Goal: Information Seeking & Learning: Learn about a topic

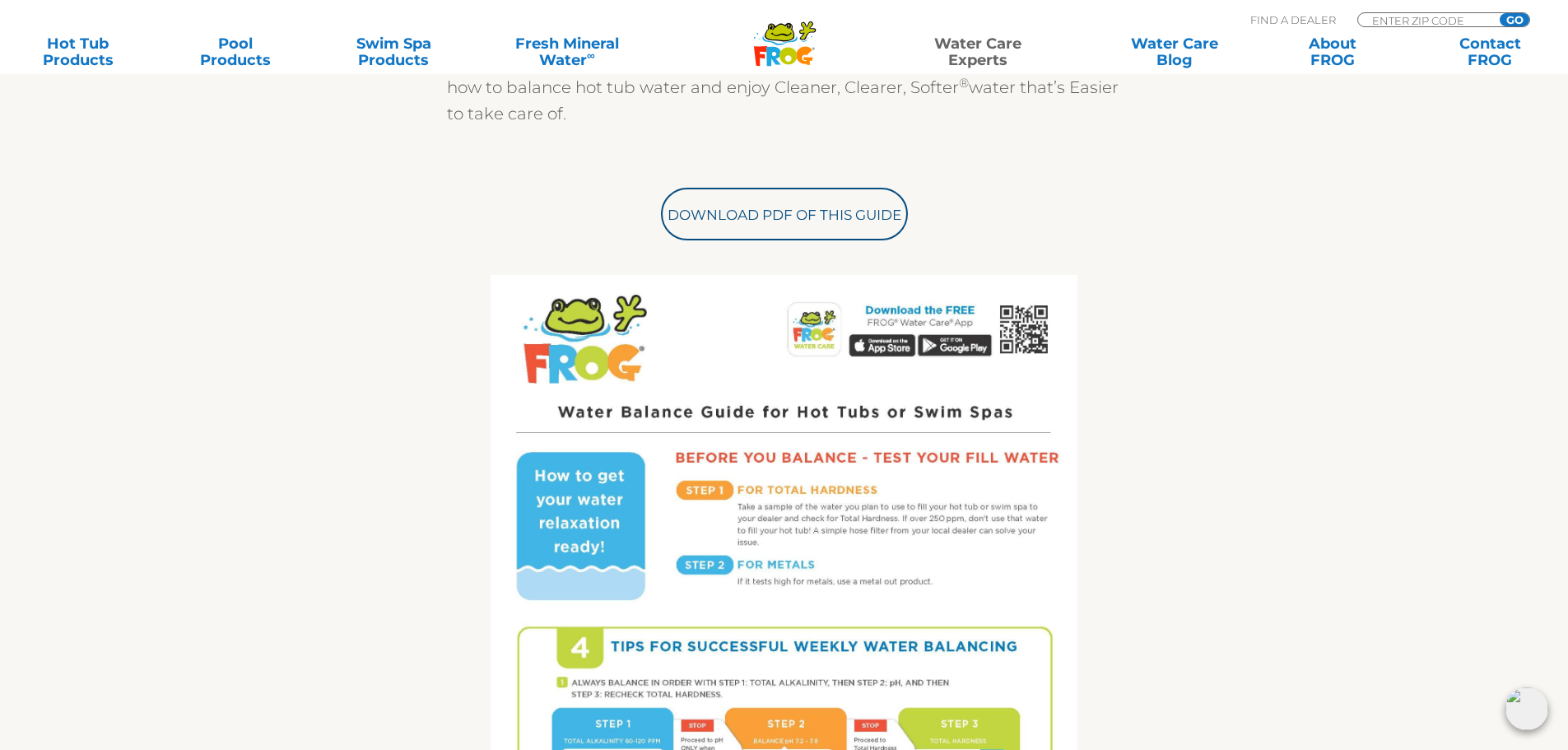
scroll to position [412, 0]
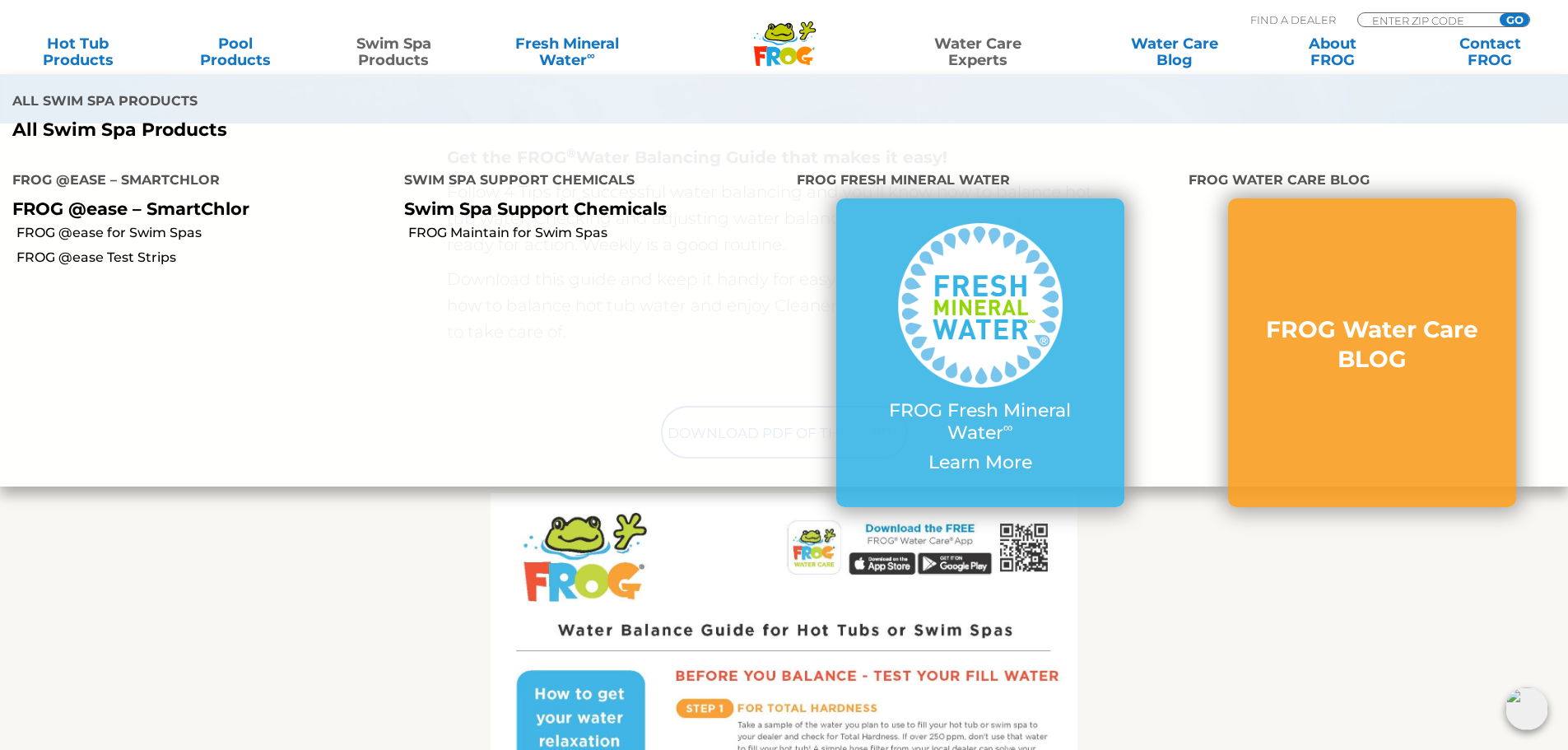
click at [398, 46] on link "Swim Spa Products" at bounding box center [394, 52] width 123 height 33
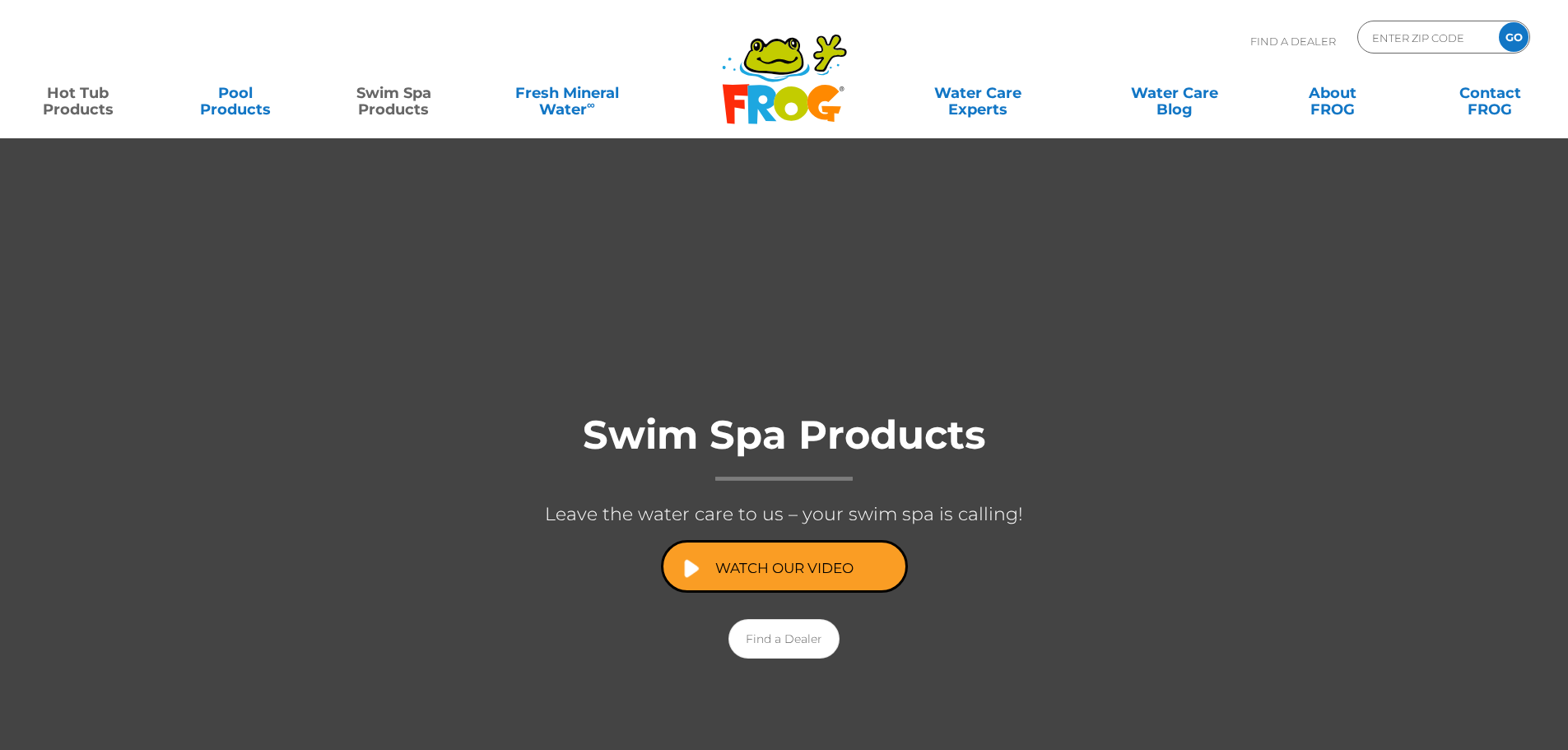
click at [86, 101] on link "Hot Tub Products" at bounding box center [77, 93] width 123 height 33
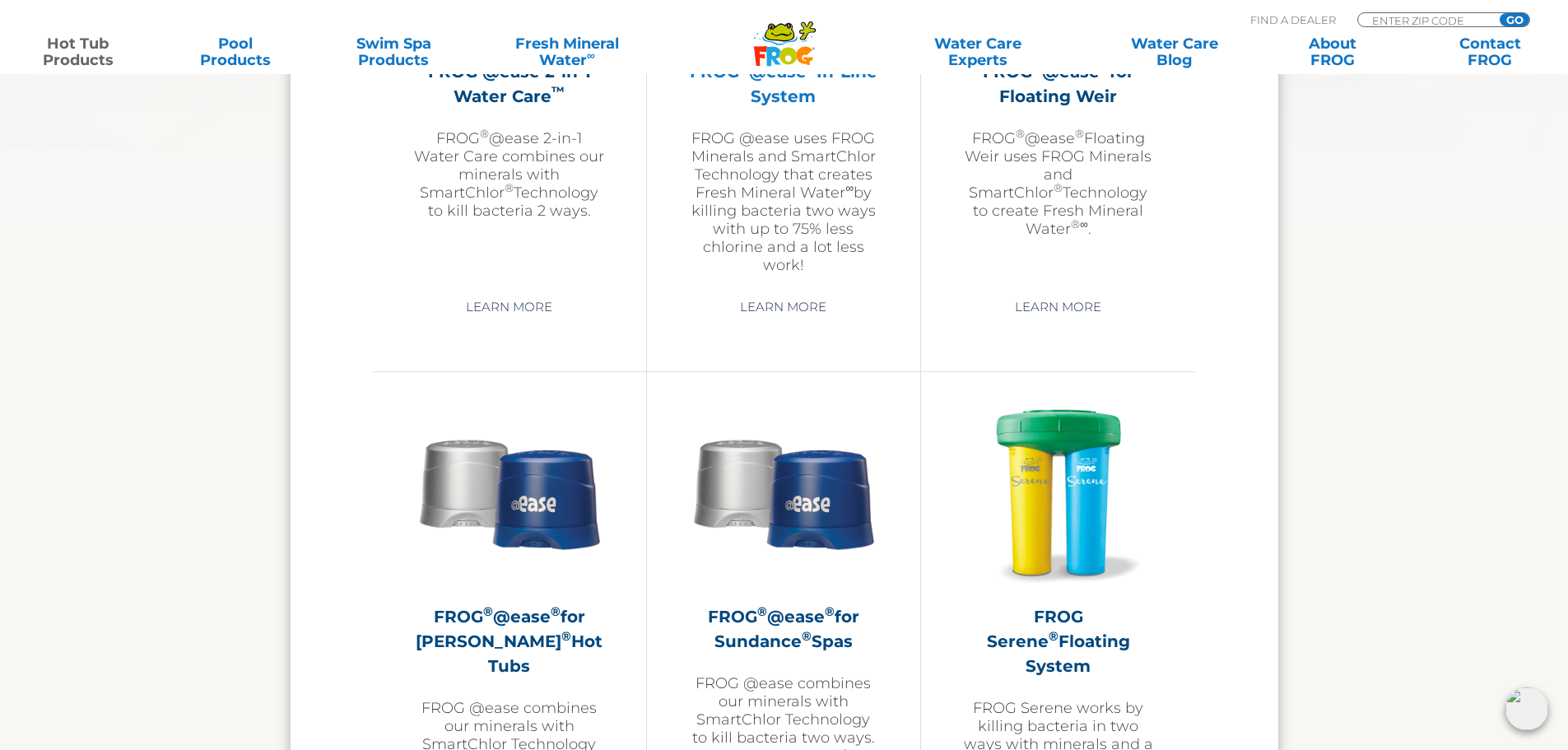
scroll to position [2387, 0]
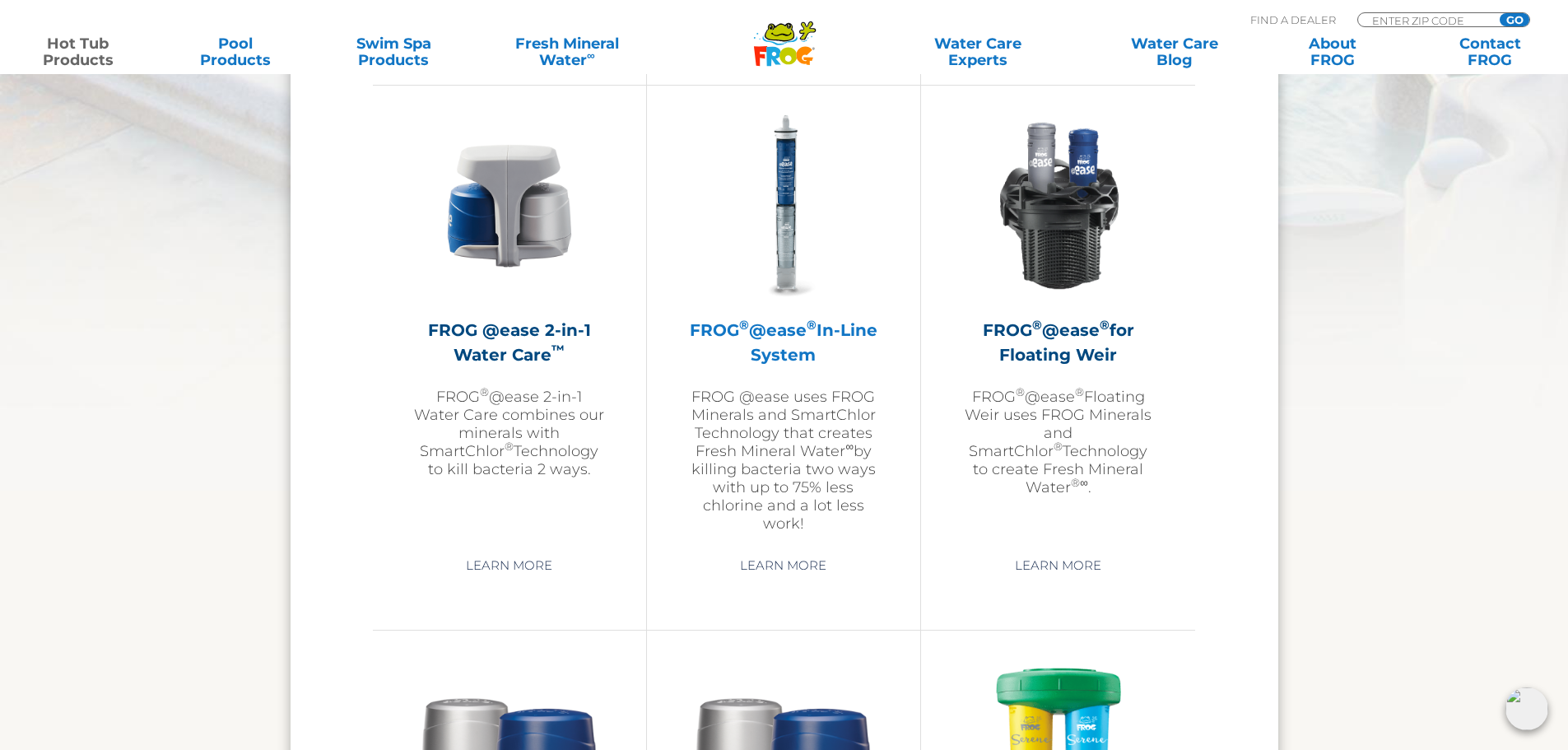
click at [740, 333] on h2 "FROG ® @ease ® In-Line System" at bounding box center [784, 342] width 191 height 49
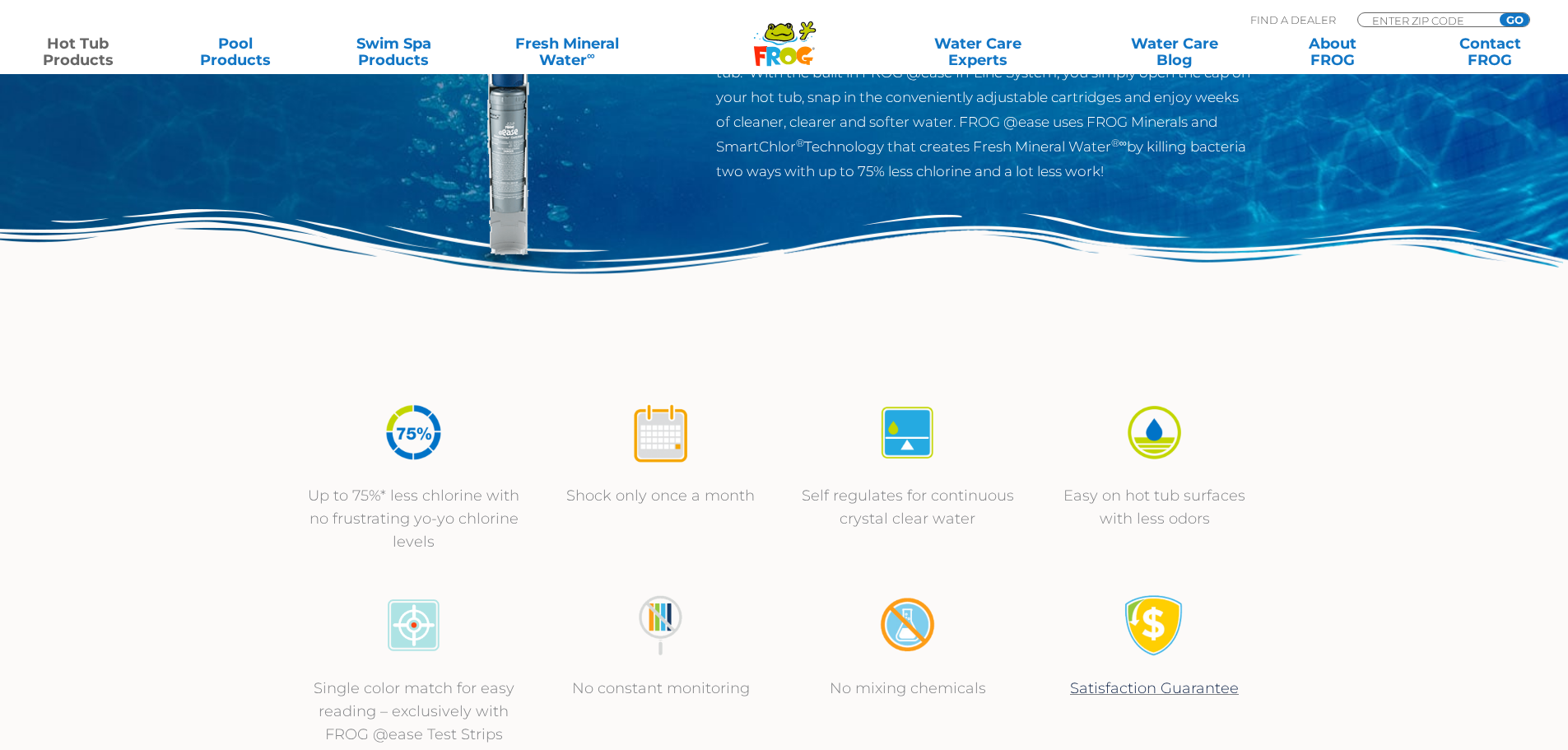
scroll to position [329, 0]
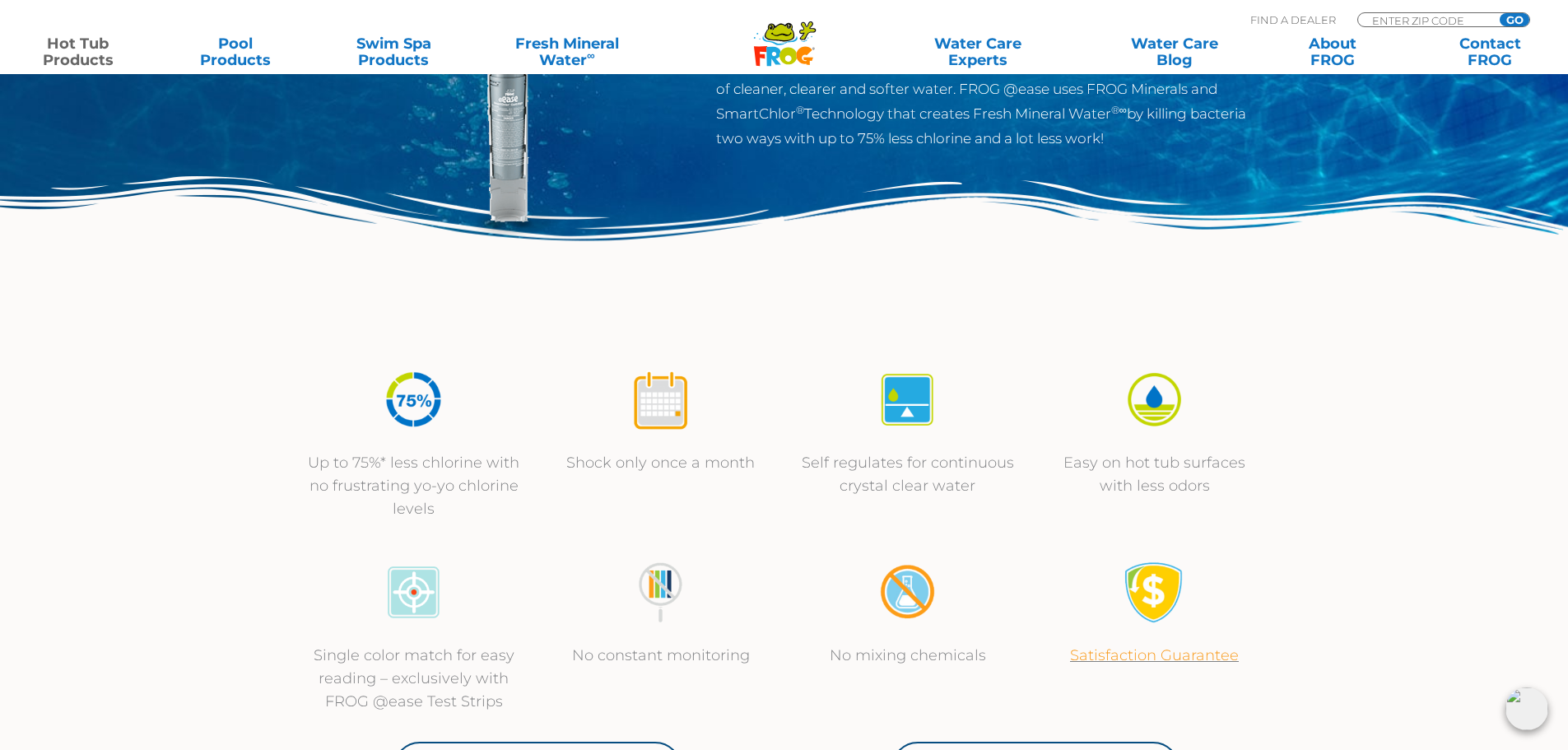
click at [1172, 659] on link "Satisfaction Guarantee" at bounding box center [1155, 655] width 168 height 18
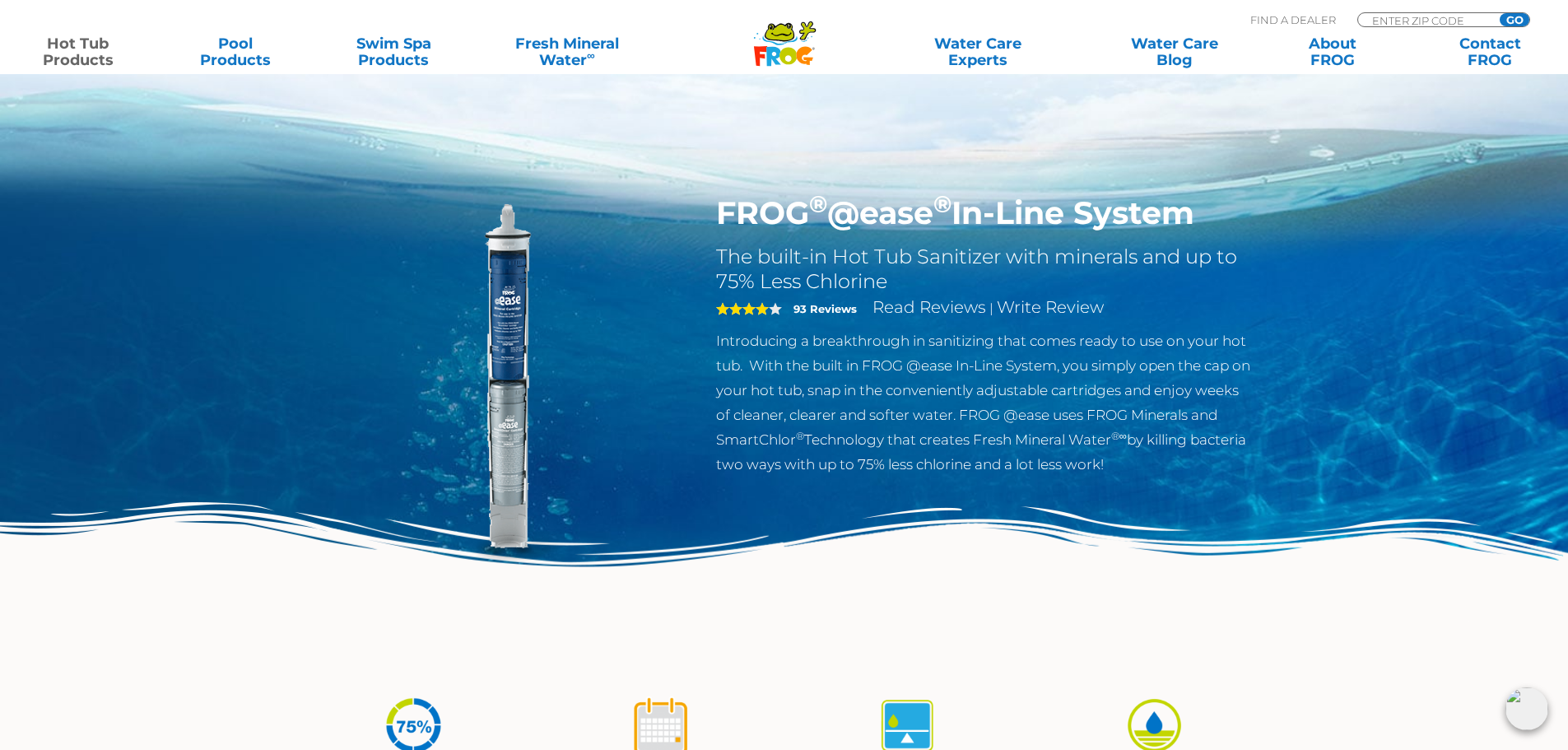
scroll to position [0, 0]
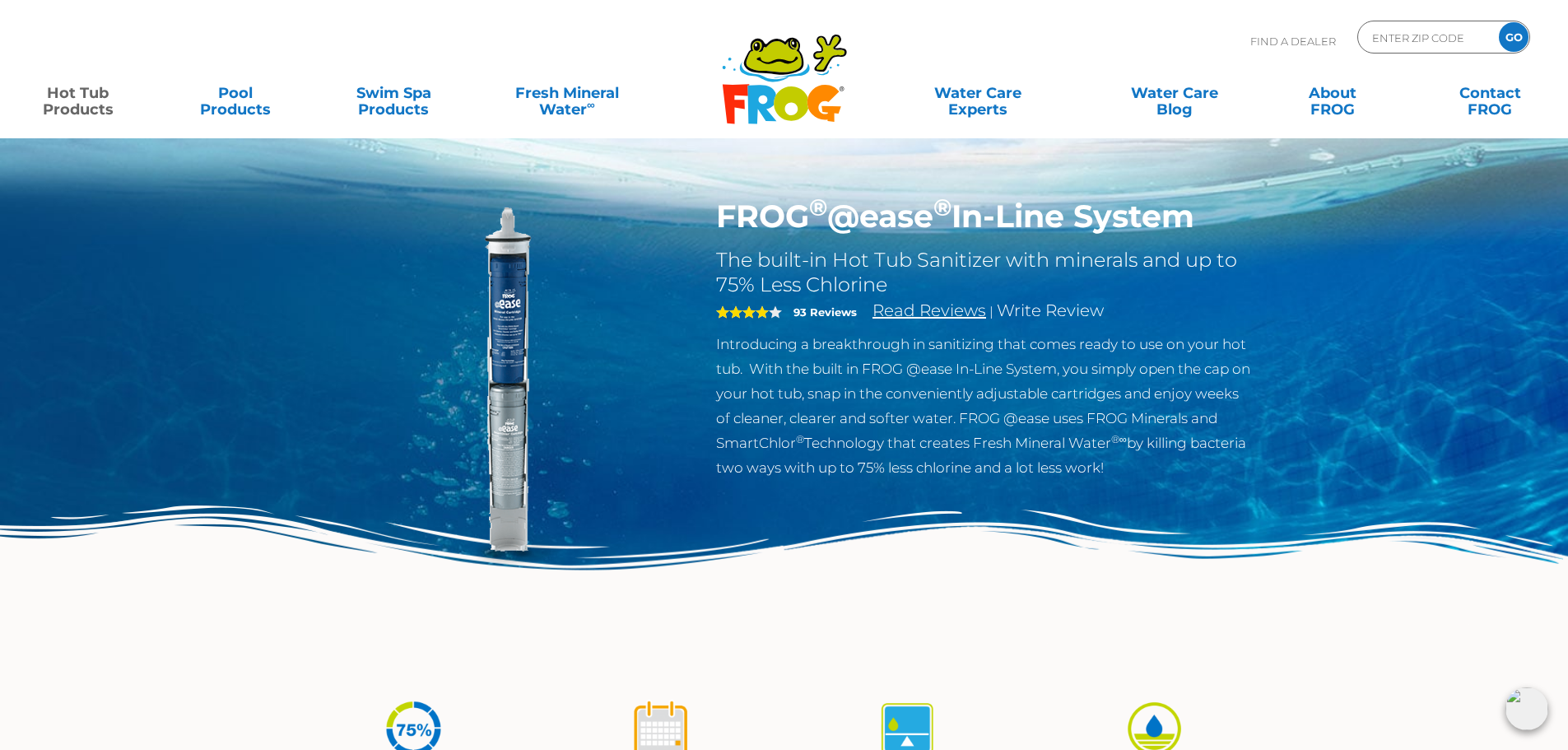
click at [906, 308] on link "Read Reviews" at bounding box center [930, 310] width 113 height 20
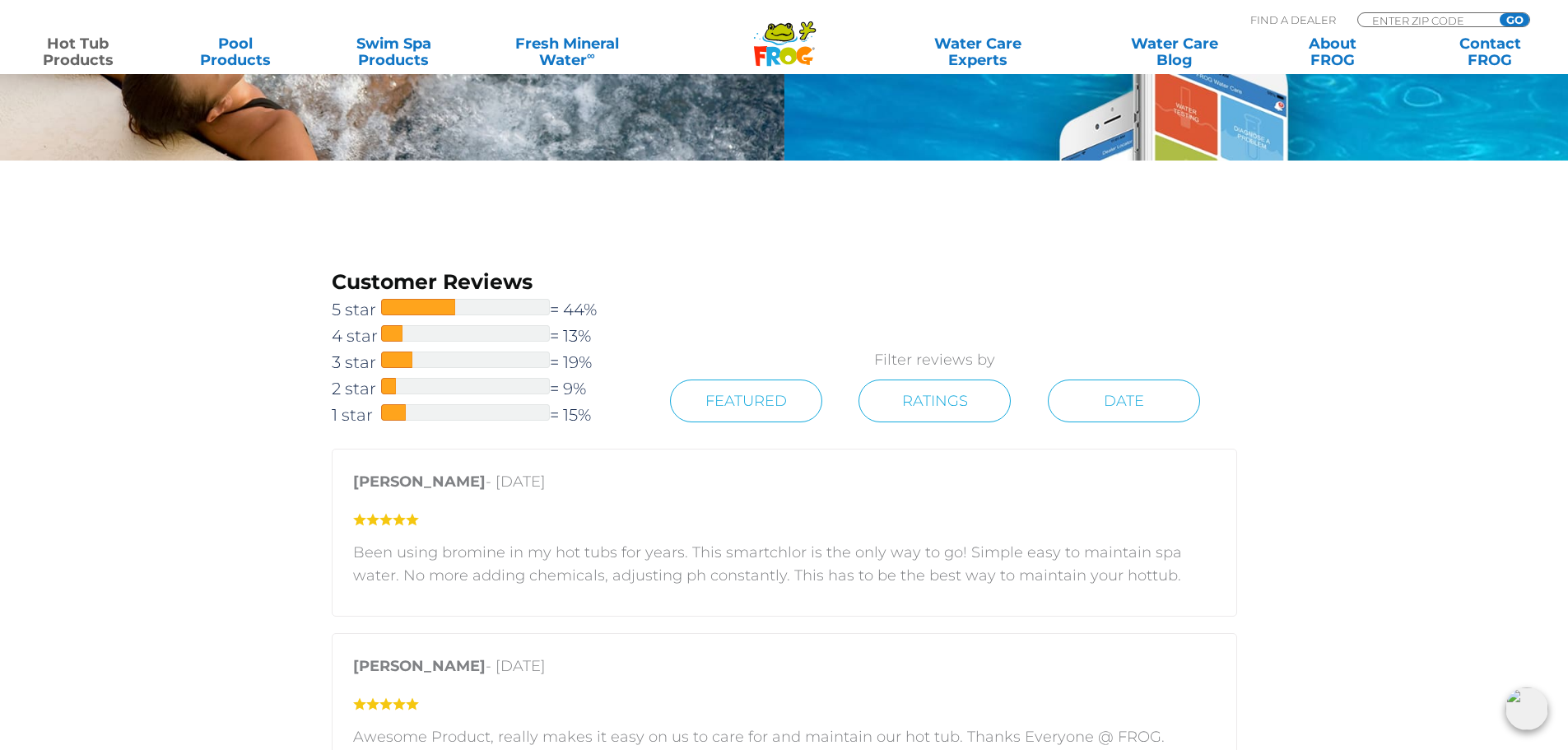
scroll to position [2449, 0]
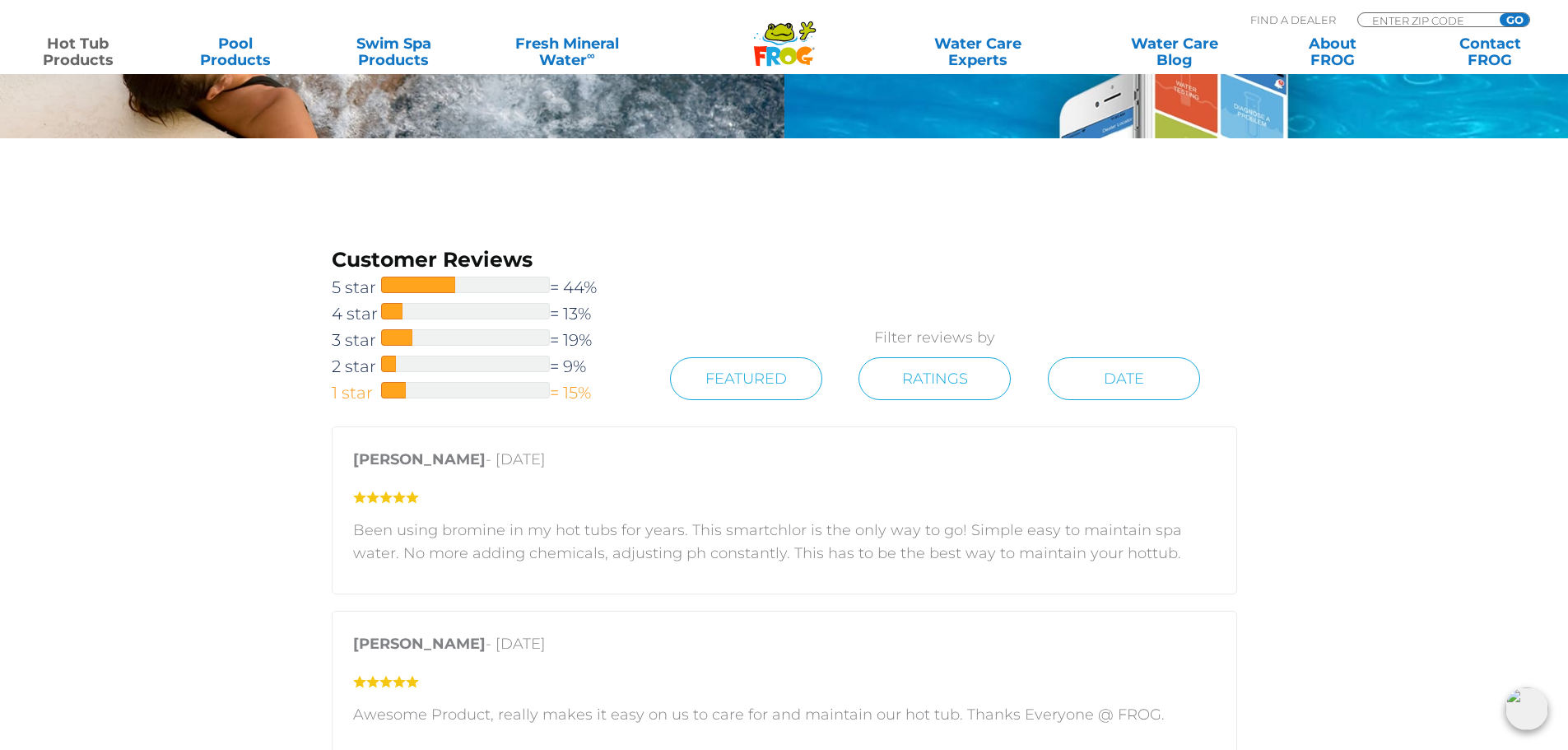
click at [405, 388] on span at bounding box center [394, 390] width 26 height 16
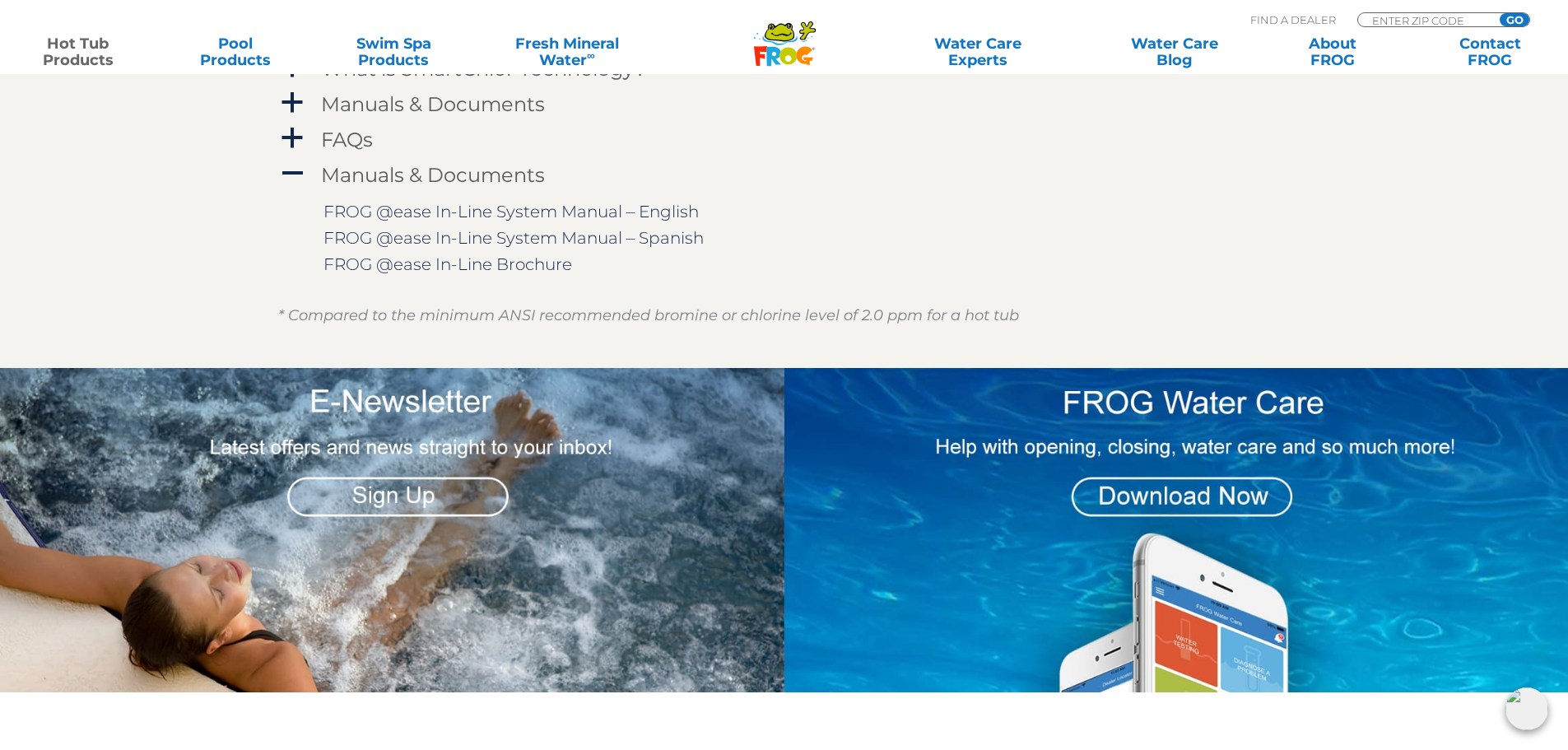
scroll to position [1871, 0]
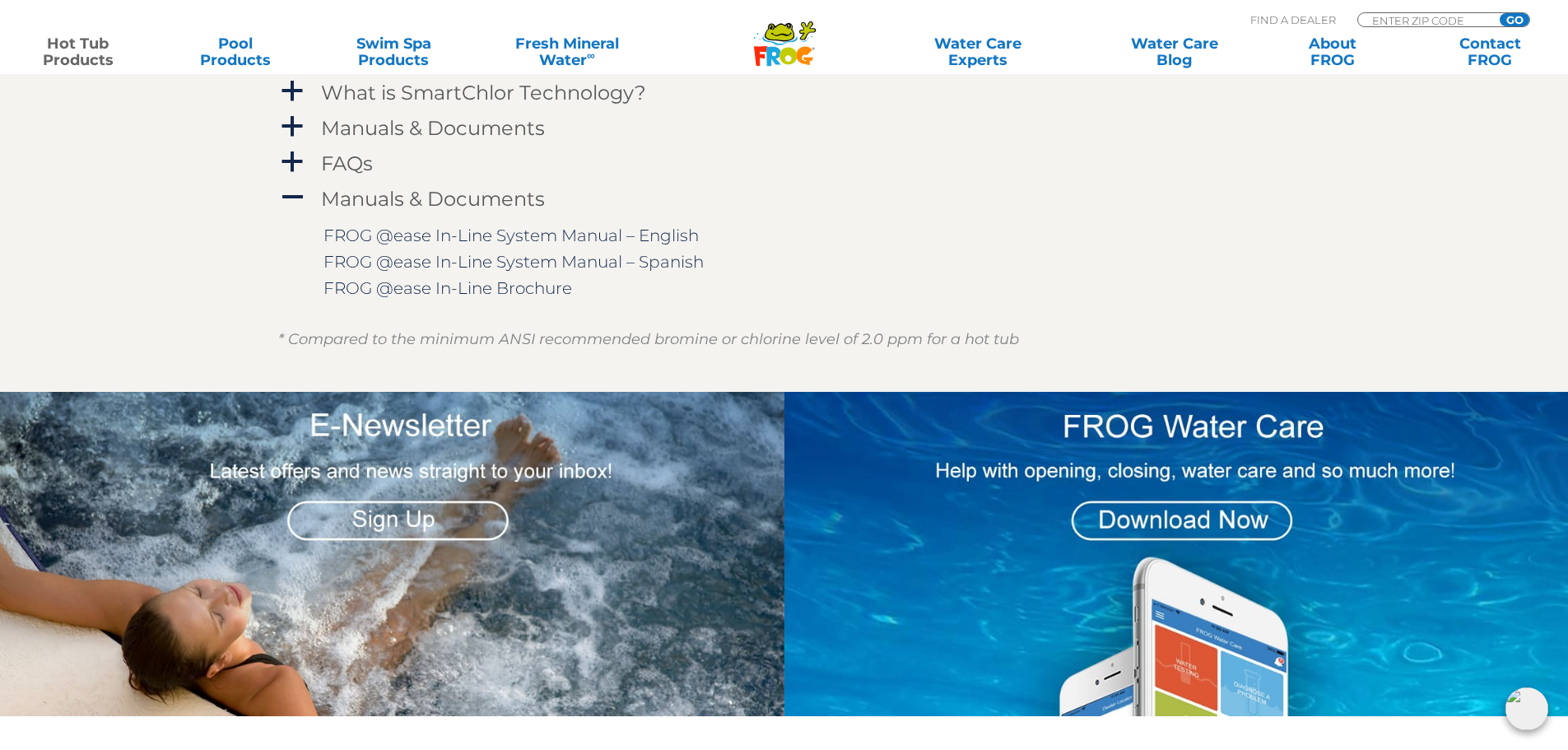
click at [1156, 515] on img at bounding box center [1176, 554] width 784 height 325
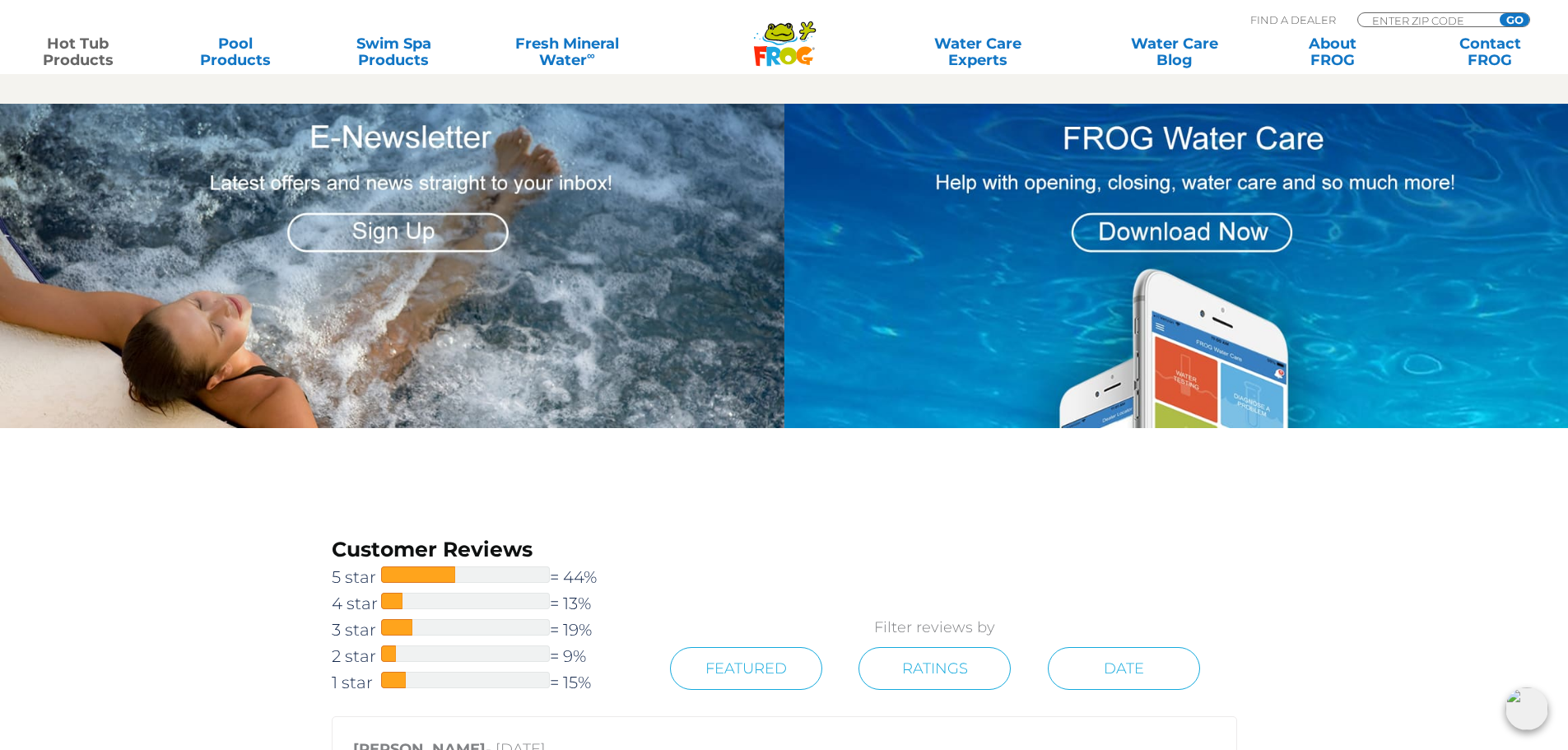
scroll to position [2280, 0]
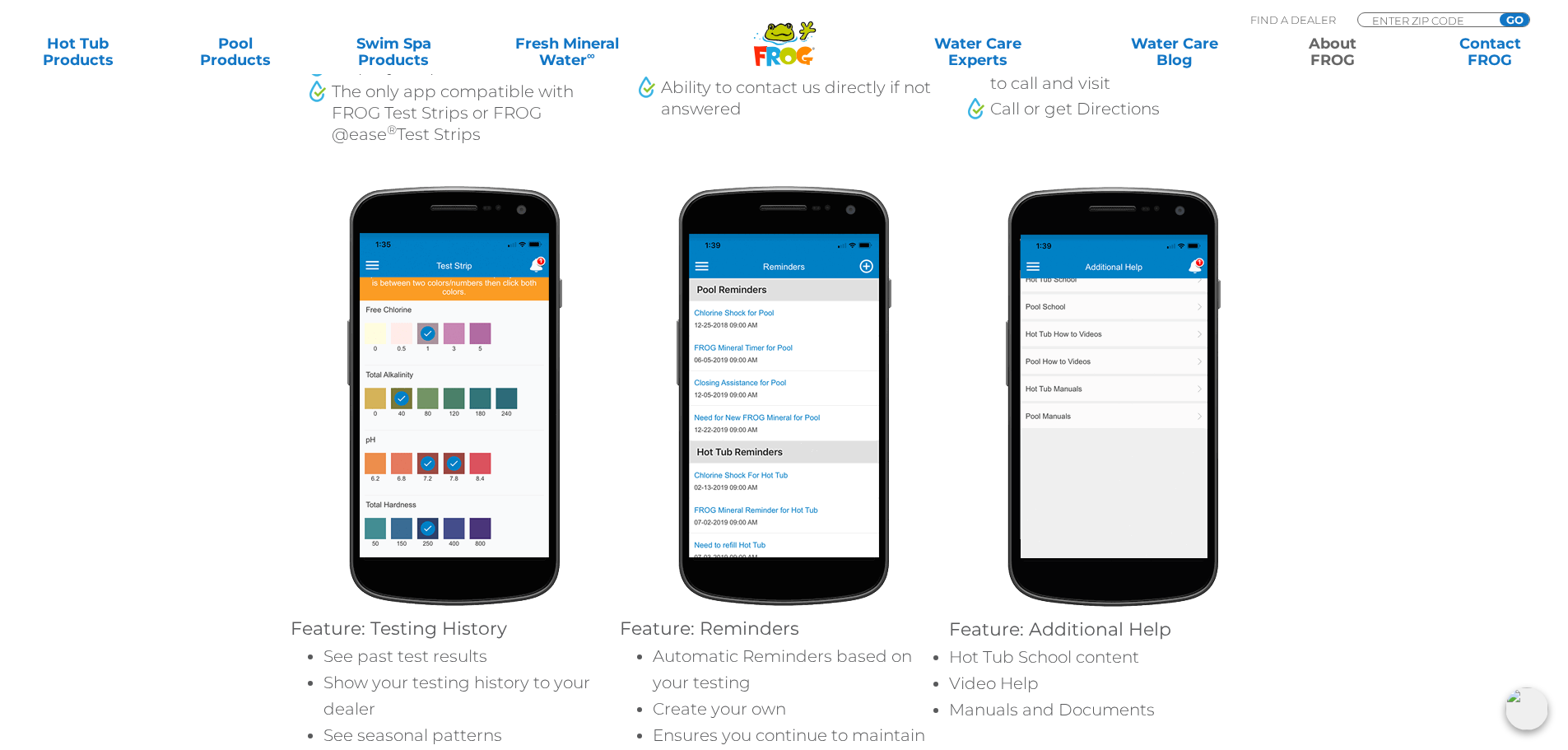
scroll to position [1564, 0]
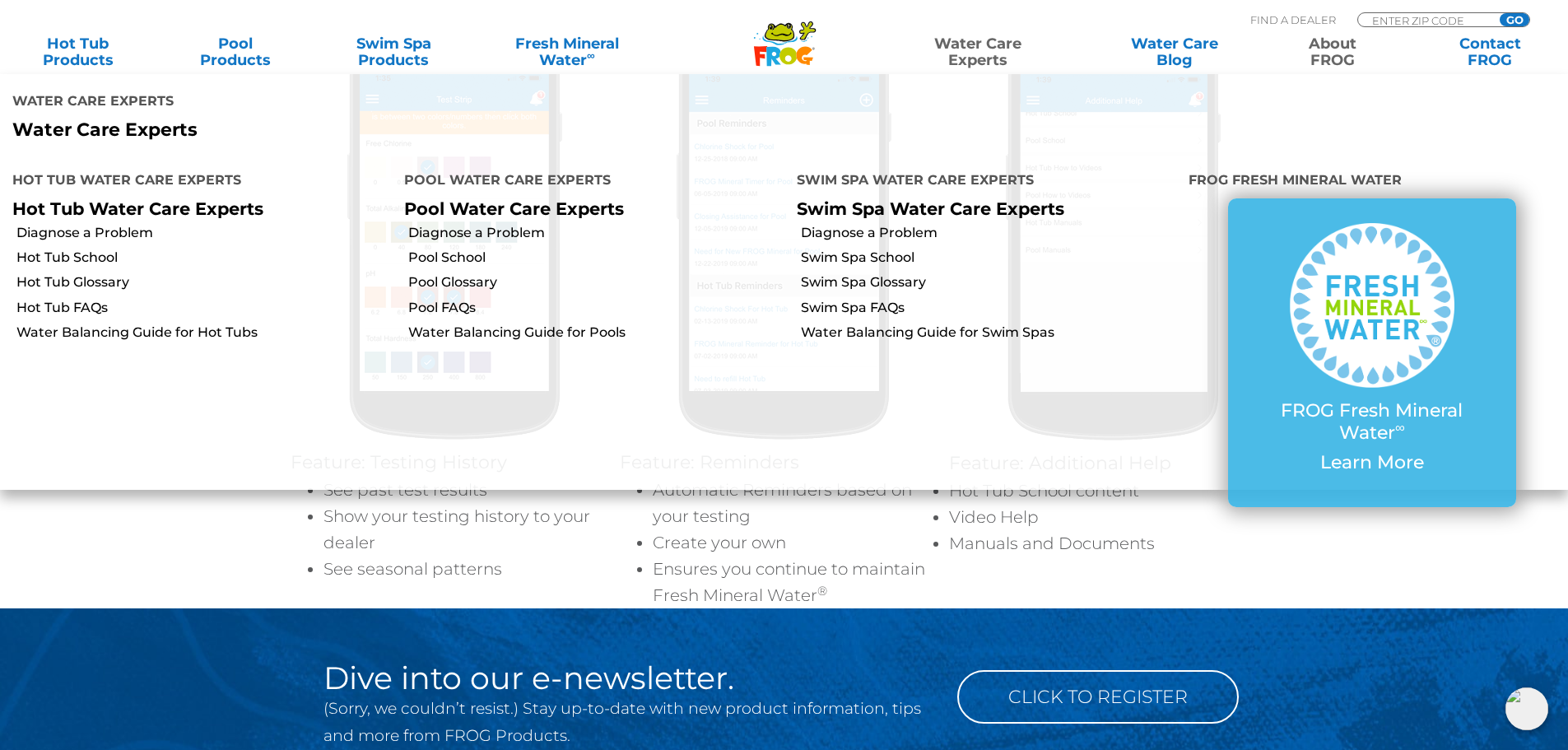
click at [975, 58] on link "Water Care Experts" at bounding box center [978, 52] width 199 height 33
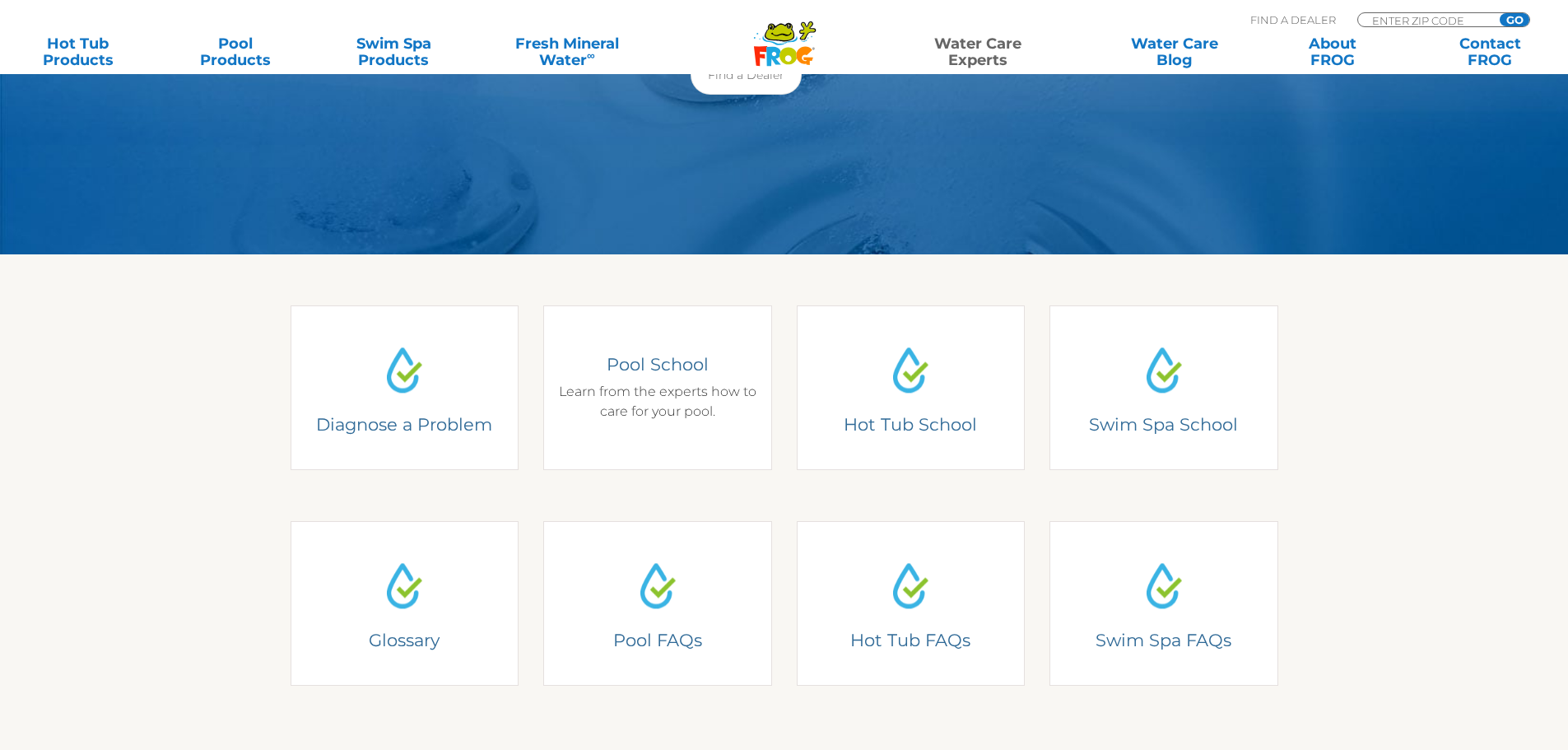
scroll to position [247, 0]
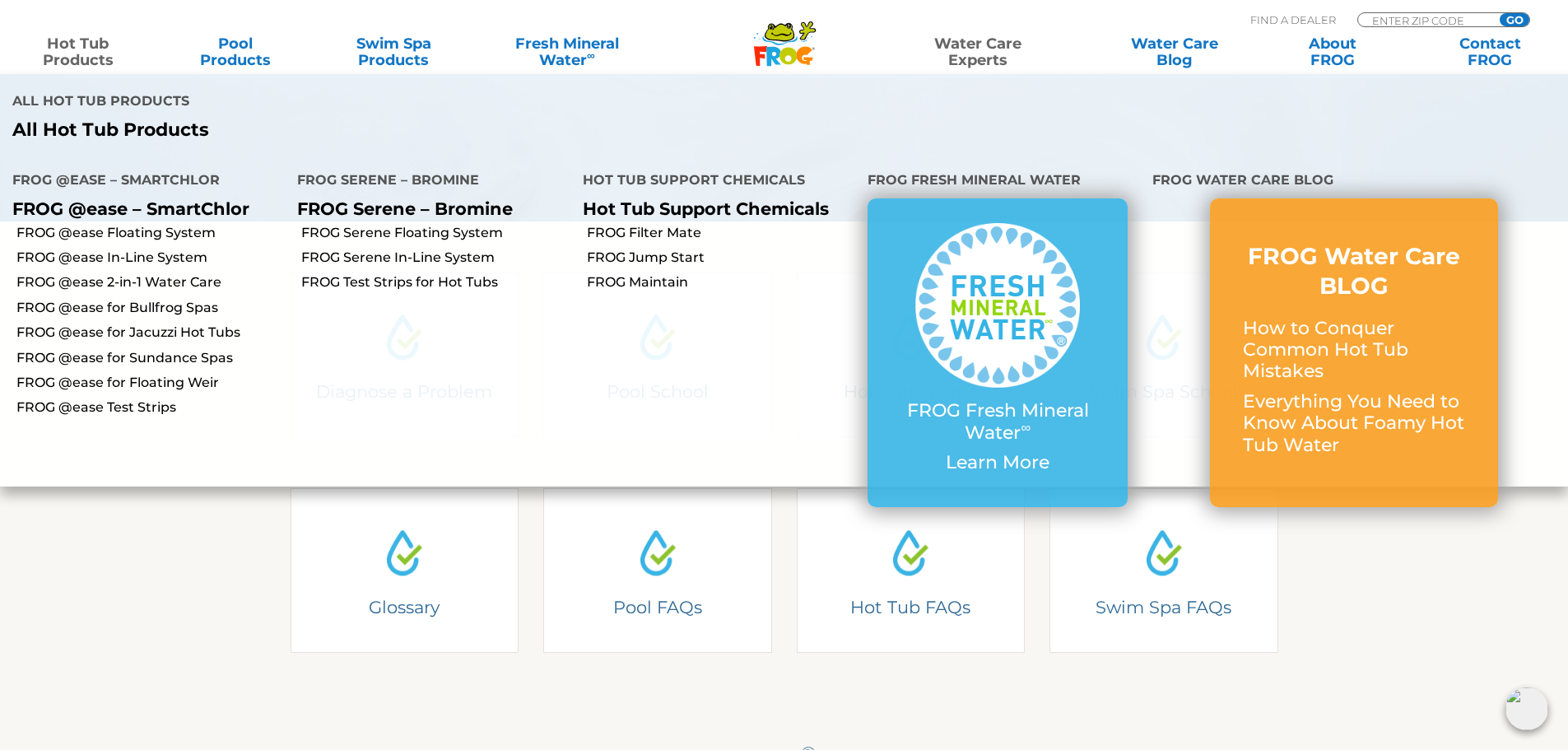
click at [76, 49] on link "Hot Tub Products" at bounding box center [77, 52] width 123 height 33
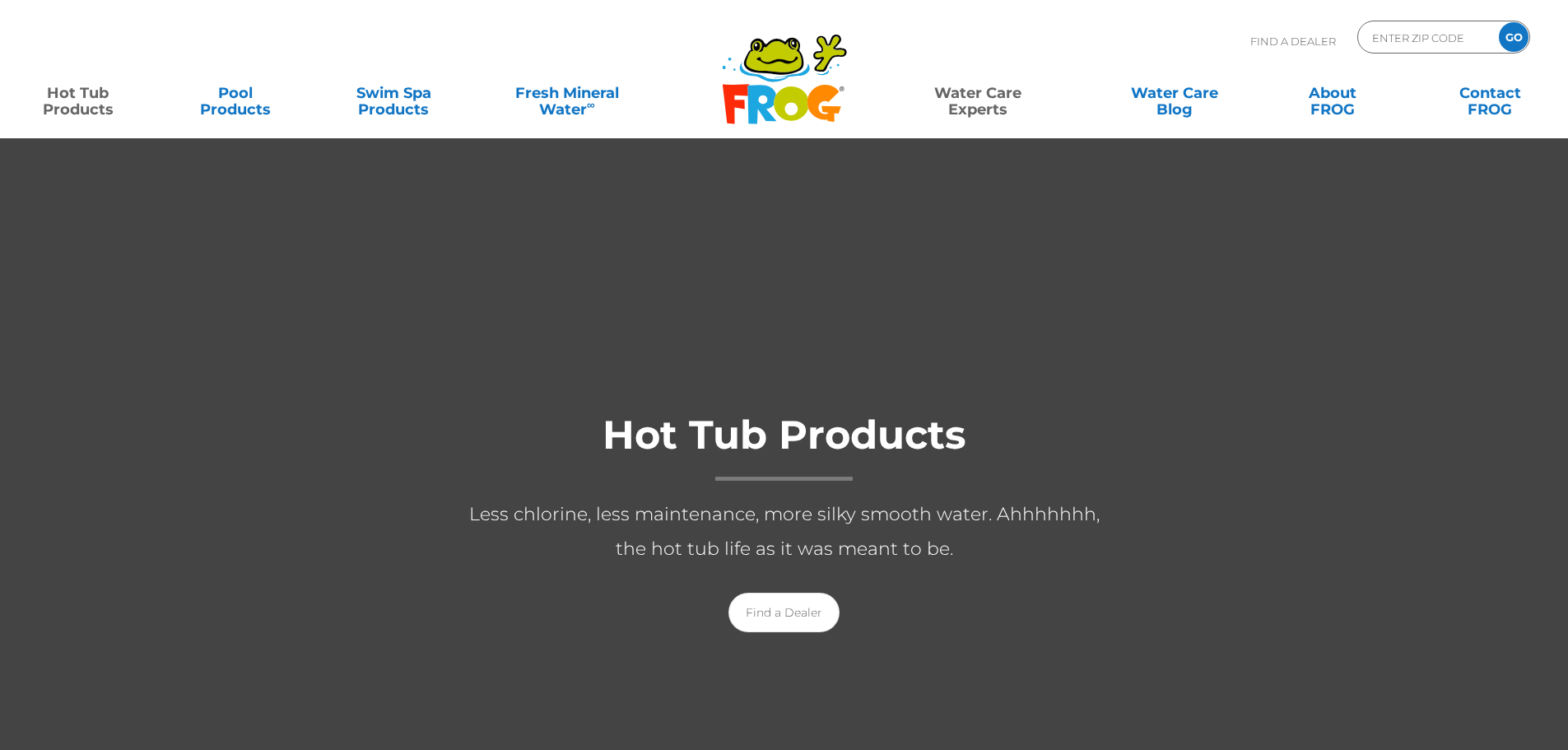
click at [961, 107] on link "Water Care Experts" at bounding box center [978, 93] width 199 height 33
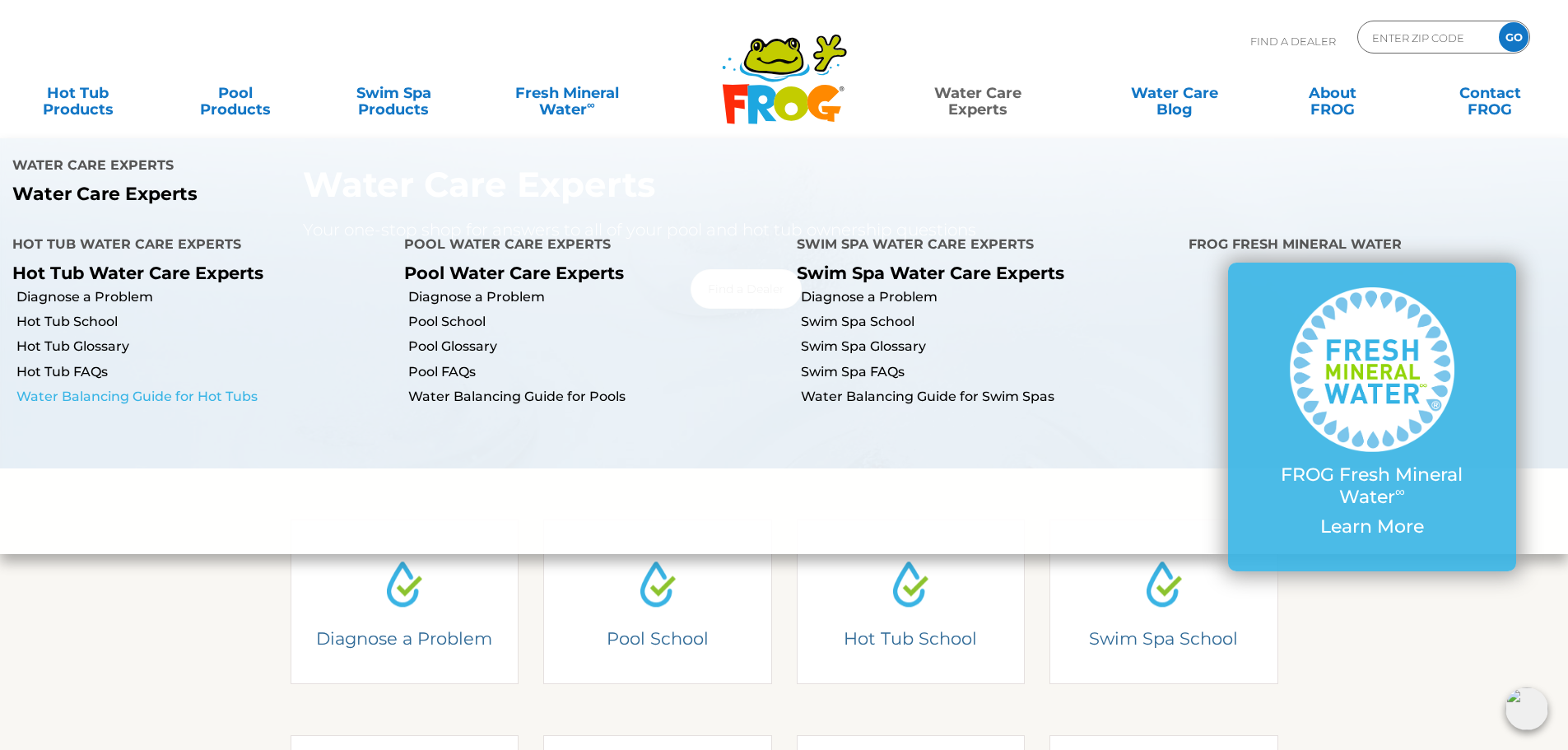
click at [90, 396] on link "Water Balancing Guide for Hot Tubs" at bounding box center [204, 396] width 375 height 18
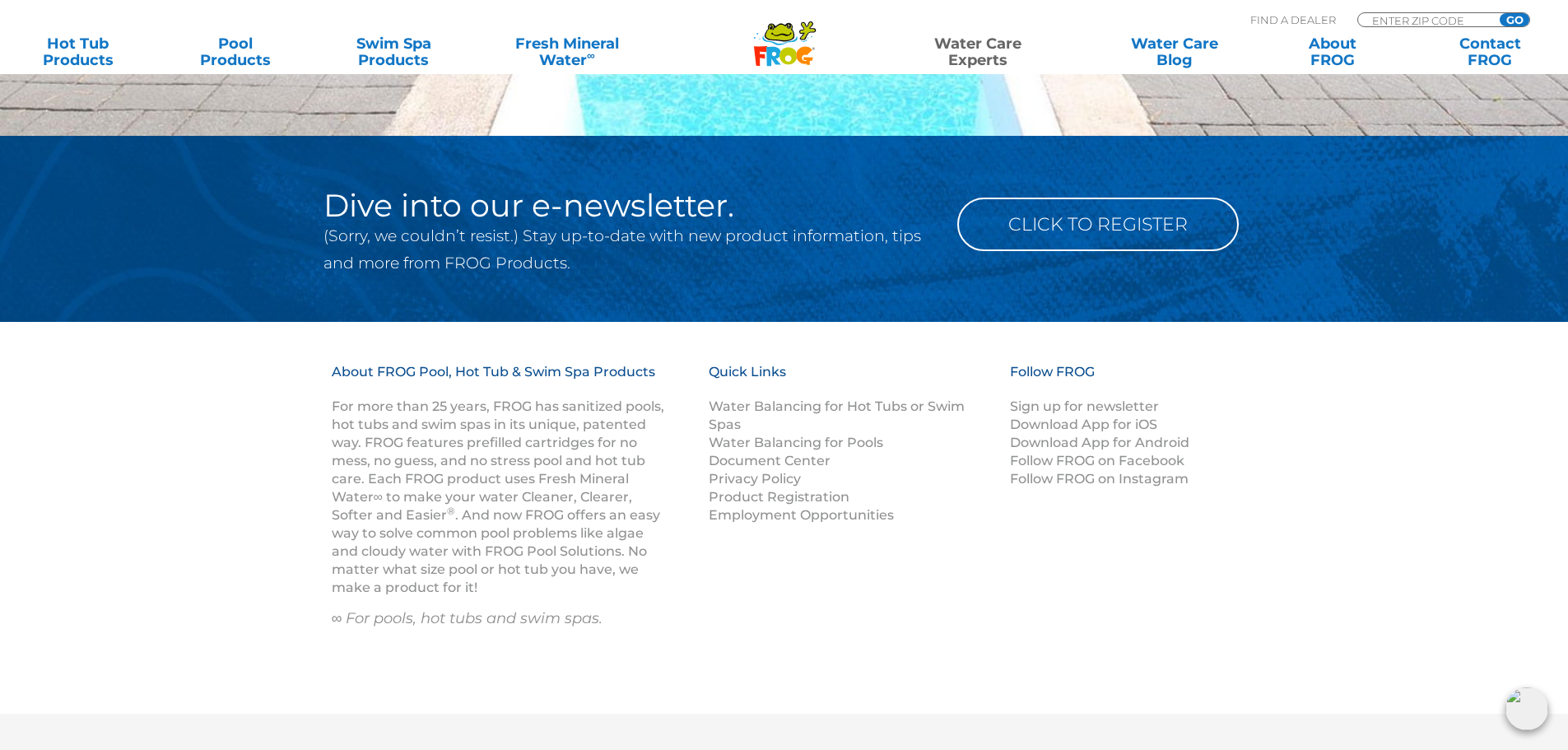
scroll to position [2355, 0]
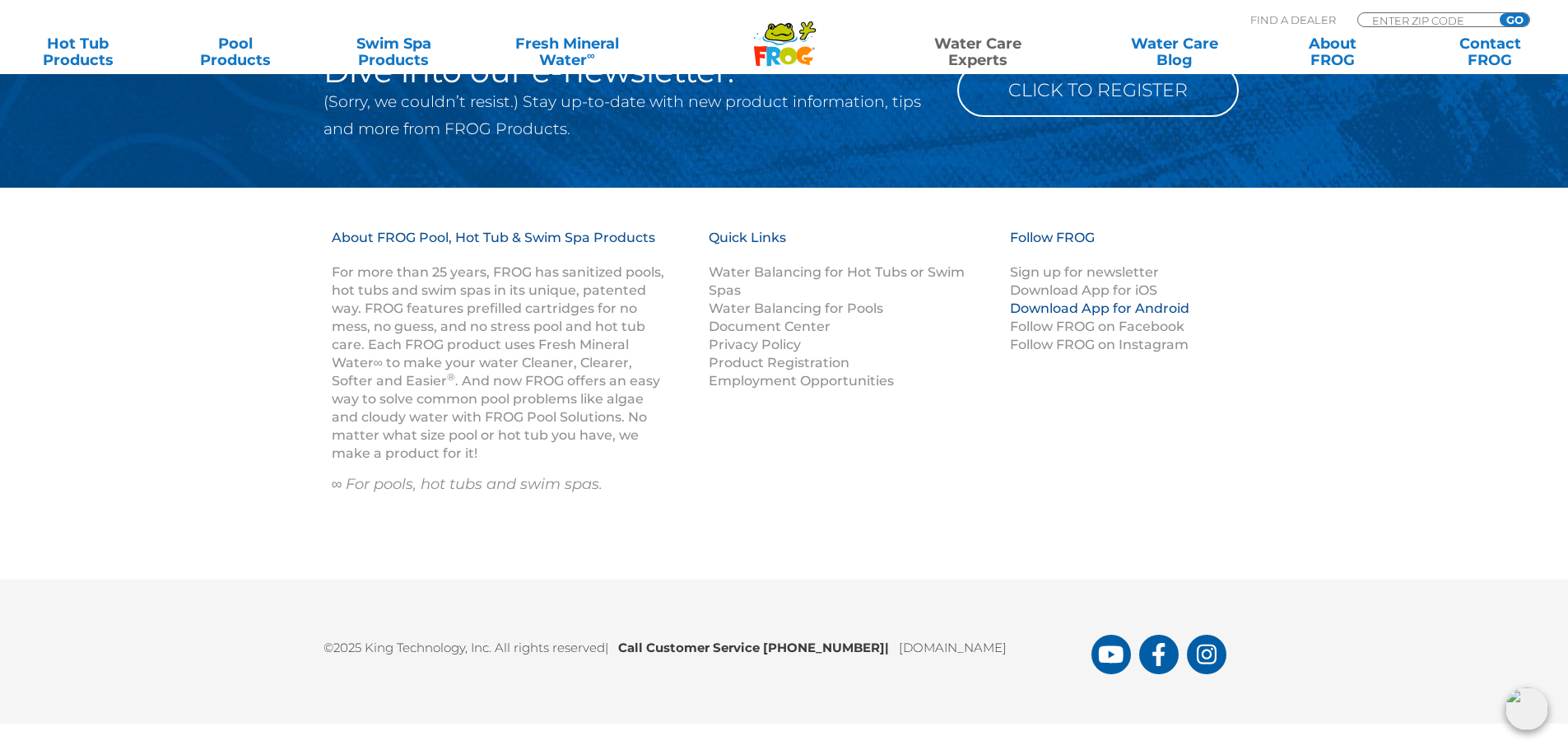
click at [1016, 305] on link "Download App for Android" at bounding box center [1100, 308] width 180 height 15
